Goal: Information Seeking & Learning: Learn about a topic

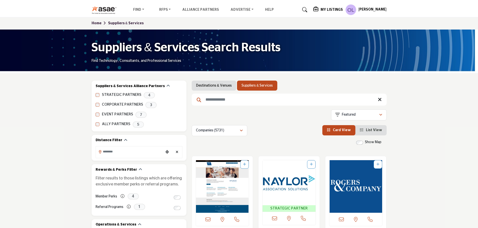
click at [264, 101] on input "Search Keyword" at bounding box center [289, 100] width 195 height 12
type input "*****"
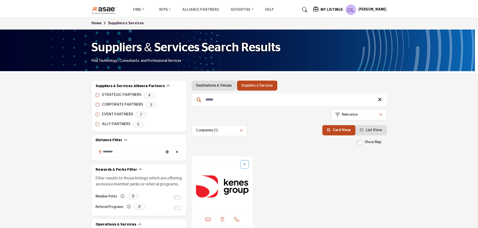
click at [215, 176] on img "Open Listing in new tab" at bounding box center [222, 186] width 53 height 53
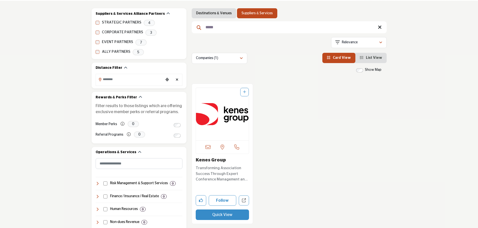
scroll to position [75, 0]
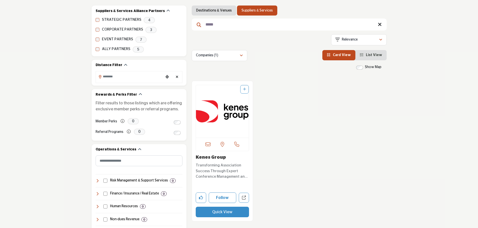
click at [228, 215] on button "Quick View" at bounding box center [223, 212] width 54 height 11
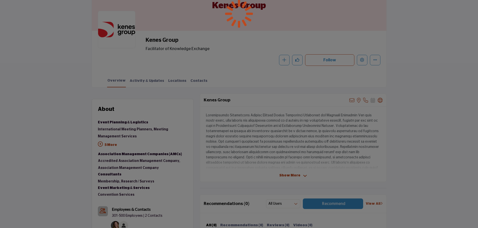
scroll to position [50, 0]
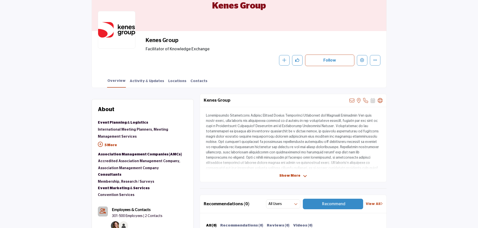
click at [297, 176] on span "Show More" at bounding box center [289, 175] width 21 height 5
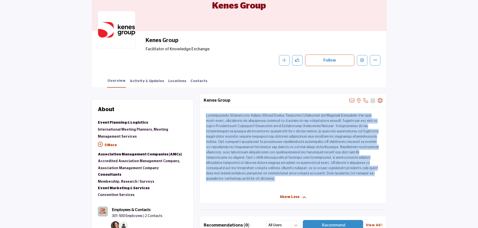
drag, startPoint x: 379, startPoint y: 174, endPoint x: 204, endPoint y: 115, distance: 184.5
click at [204, 115] on div at bounding box center [293, 149] width 186 height 84
copy p "Transforming Association Success Through Expert Conference Management and Adapt…"
